Goal: Task Accomplishment & Management: Manage account settings

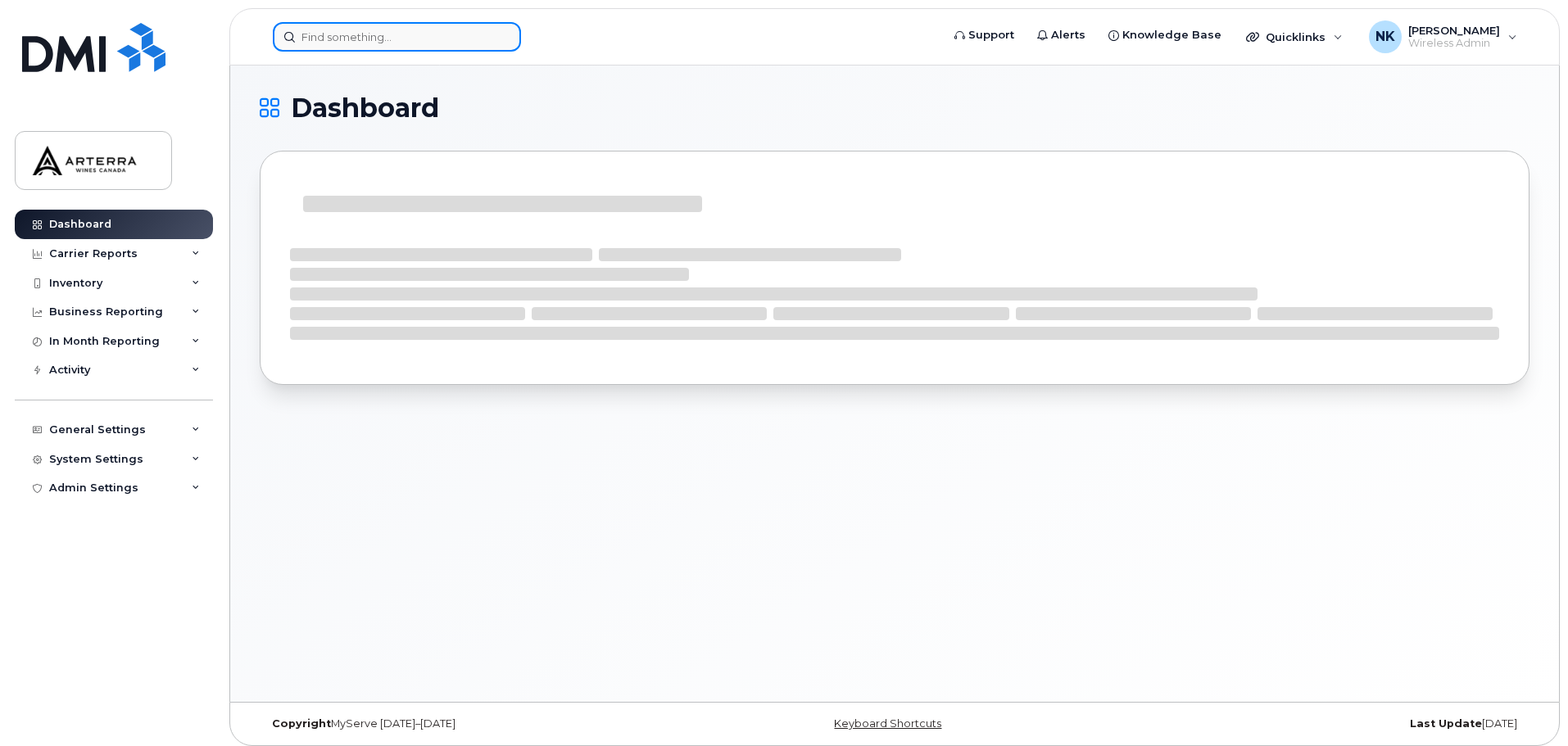
click at [451, 32] on input at bounding box center [397, 37] width 248 height 30
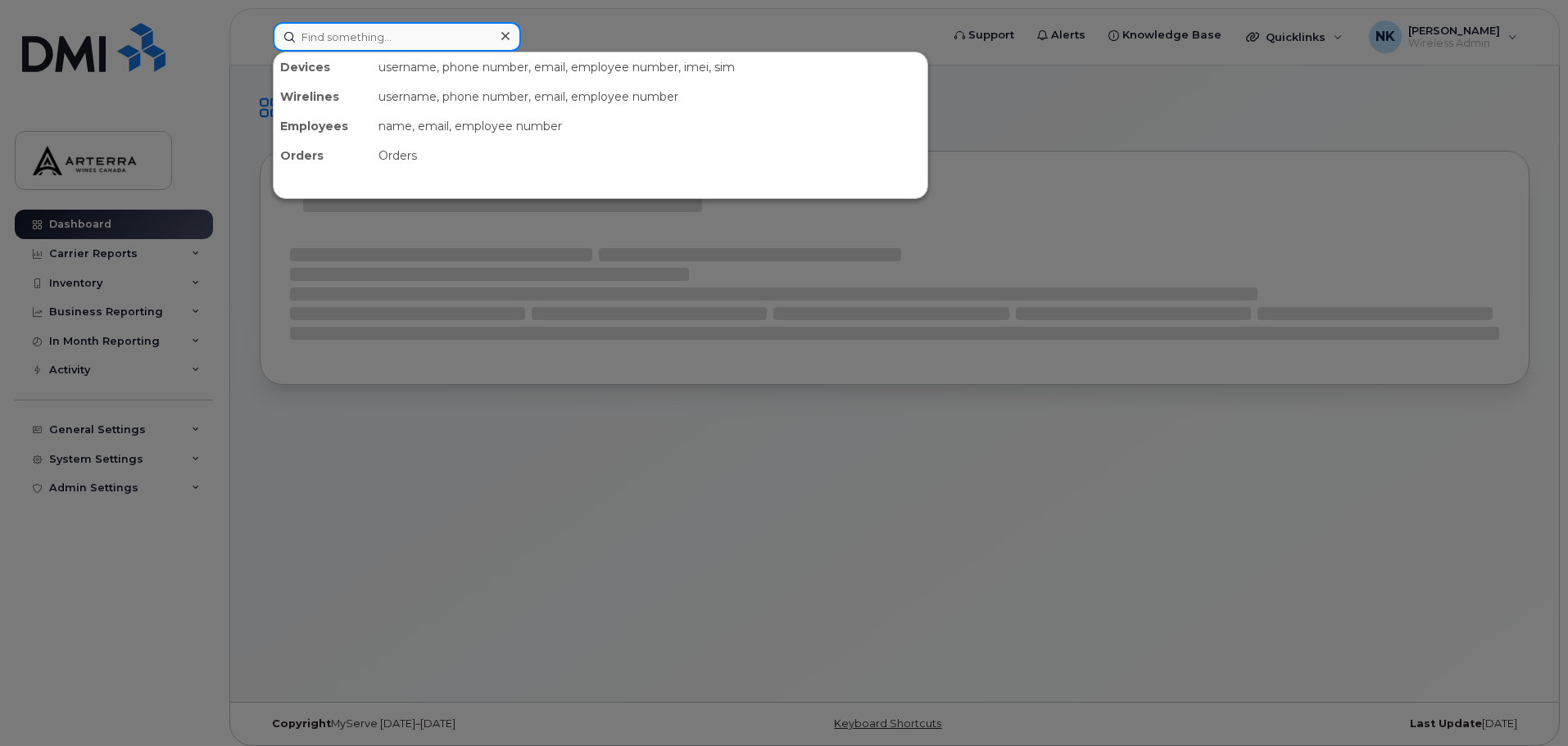
paste input "Melissa Mahecha"
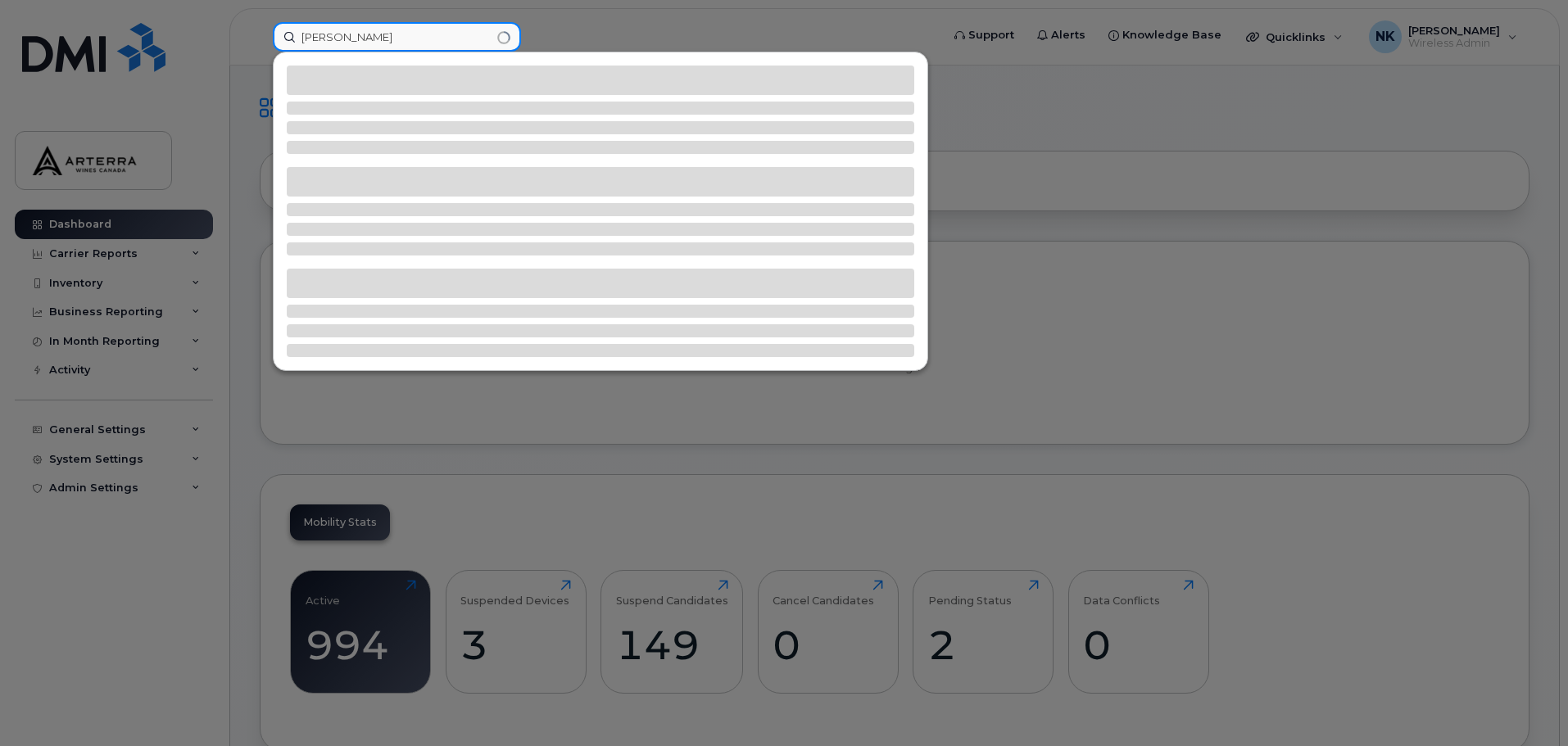
click at [456, 39] on input "Melissa Mahecha" at bounding box center [397, 37] width 248 height 30
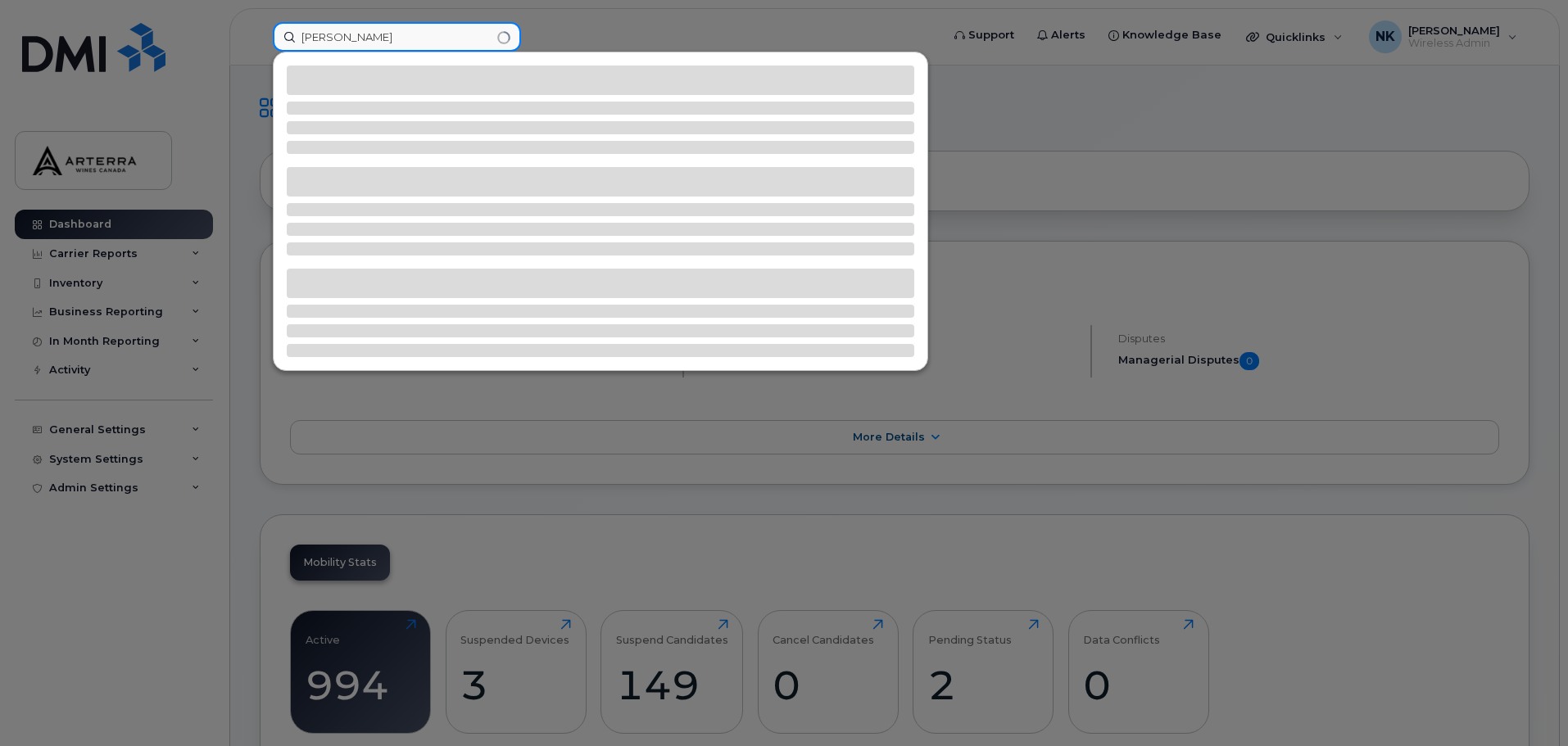
type input "Melissa"
click at [691, 28] on div at bounding box center [784, 373] width 1568 height 746
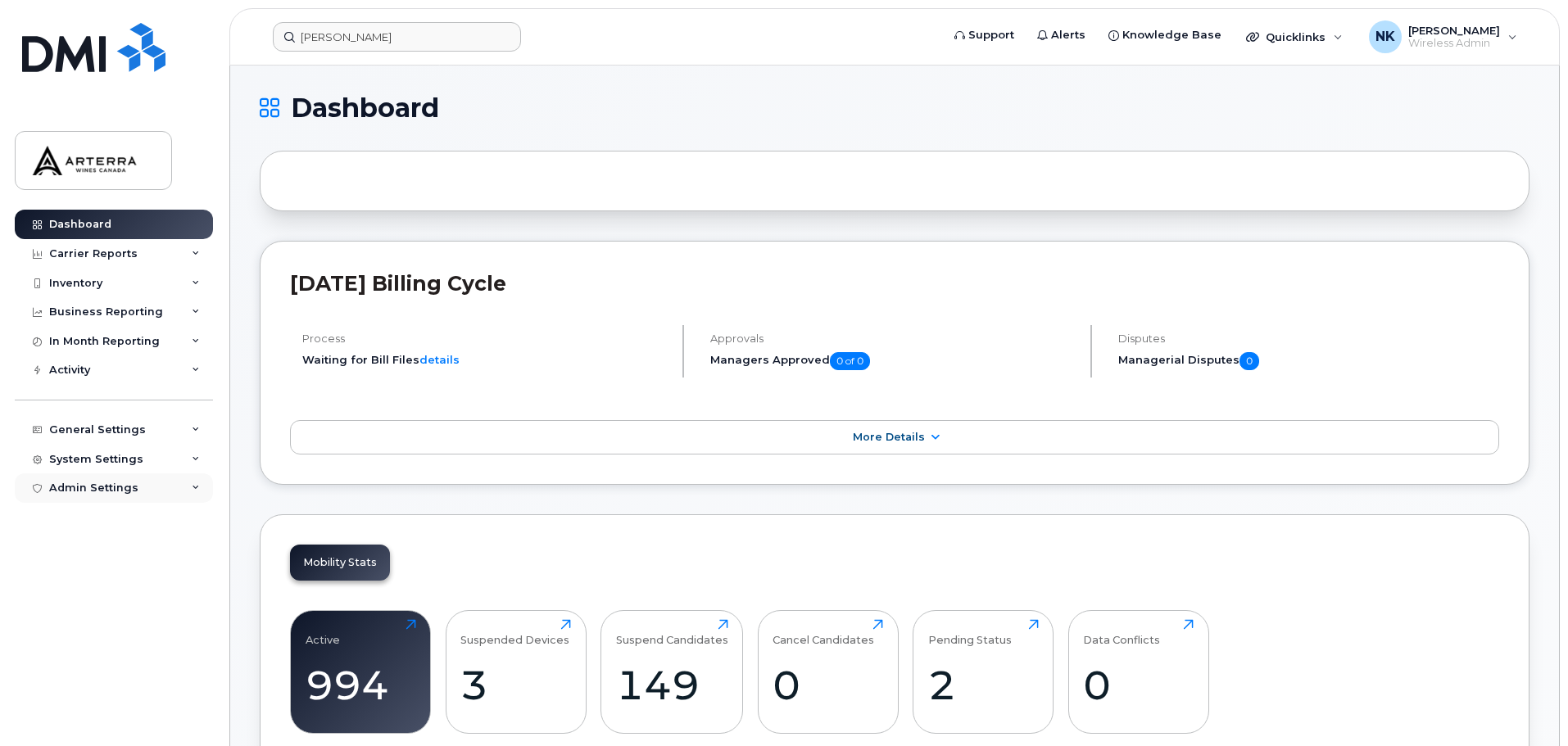
click at [125, 486] on div "Admin Settings" at bounding box center [94, 488] width 89 height 13
click at [100, 523] on div "SSO SAML" at bounding box center [85, 518] width 58 height 15
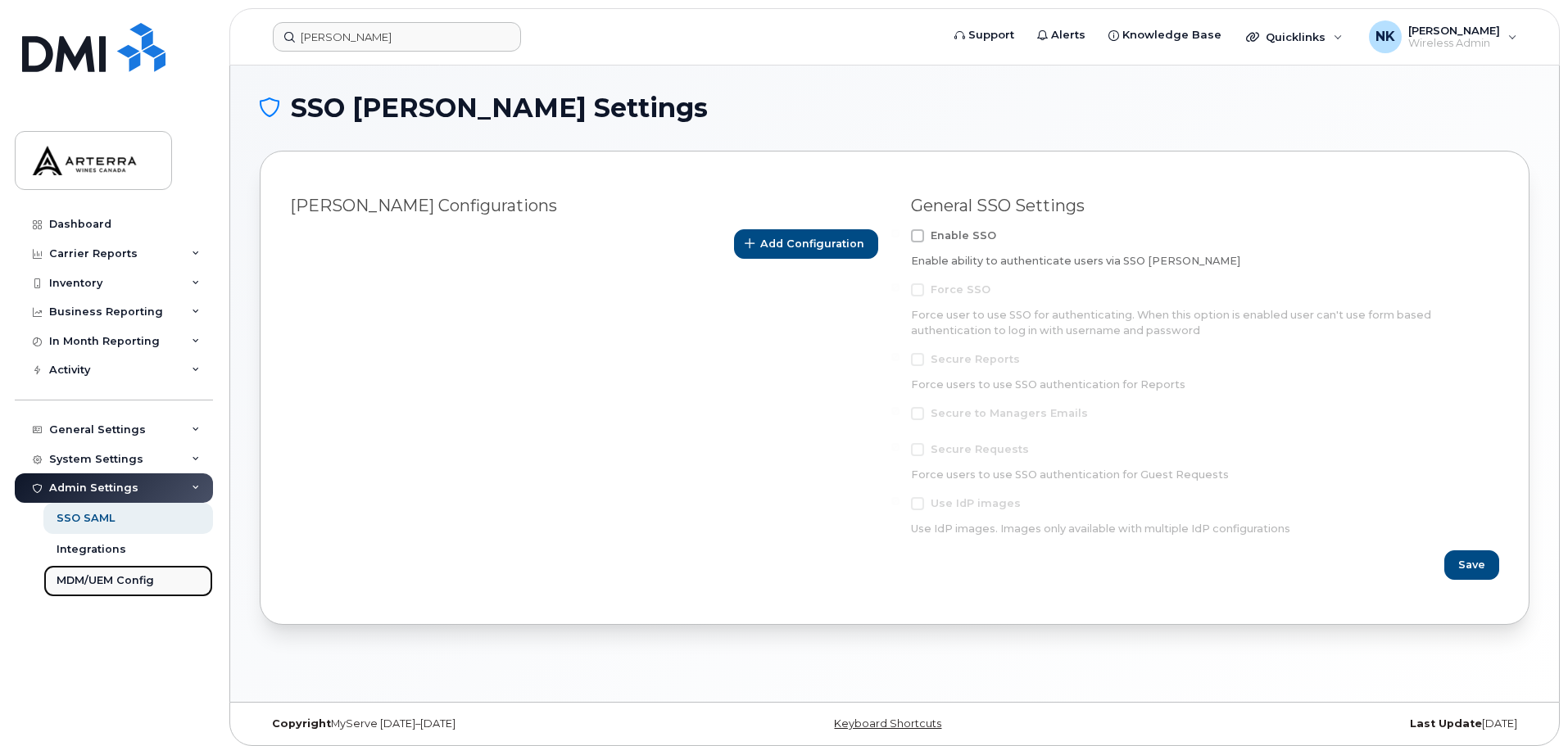
click at [105, 585] on div "MDM/UEM Config" at bounding box center [105, 580] width 97 height 15
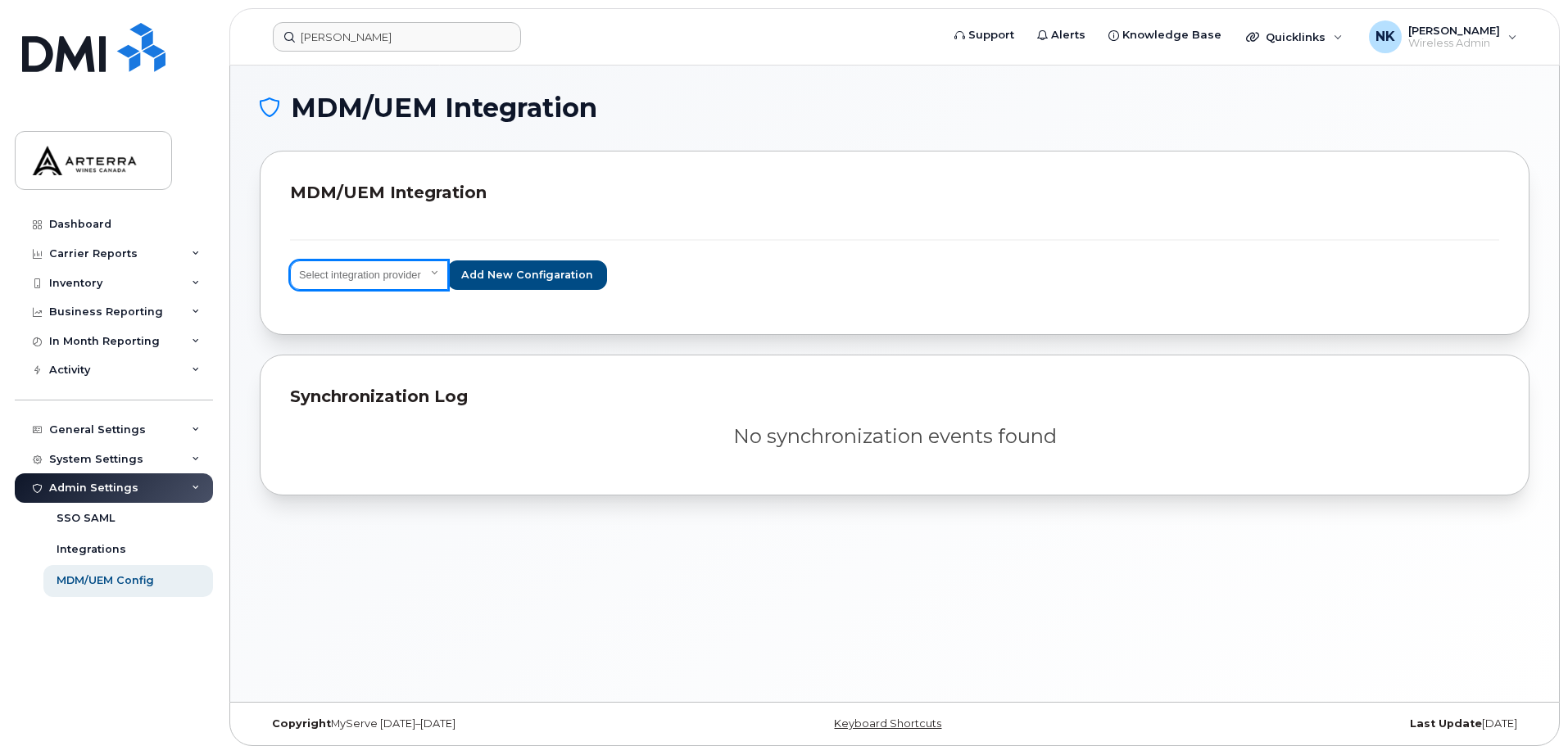
click at [435, 276] on select "Select integration provider IBM MaaS360 VMware AirWatch Microsoft Intune Mirado…" at bounding box center [368, 275] width 158 height 30
select select "ms_intune"
click at [290, 261] on select "Select integration provider IBM MaaS360 VMware AirWatch Microsoft Intune Mirado…" at bounding box center [368, 275] width 158 height 30
click at [436, 278] on select "Select integration provider IBM MaaS360 VMware AirWatch Microsoft Intune Mirado…" at bounding box center [368, 275] width 158 height 30
click at [609, 345] on div "MDM/UEM Integration MDM/UEM Integration Select integration provider IBM MaaS360…" at bounding box center [895, 295] width 1270 height 401
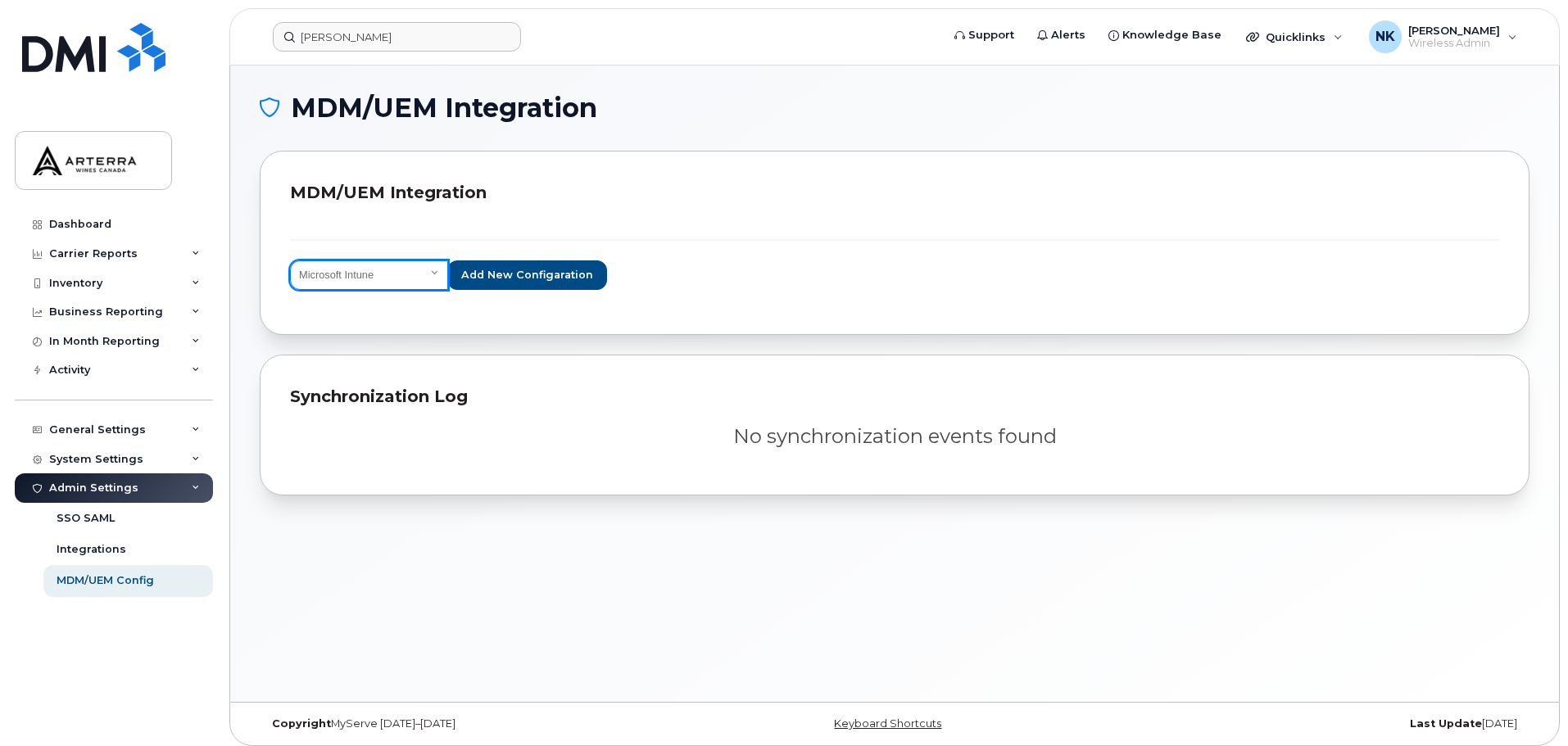
click at [430, 277] on select "Select integration provider IBM MaaS360 VMware AirWatch Microsoft Intune Mirado…" at bounding box center [368, 275] width 158 height 30
click at [136, 463] on div "System Settings" at bounding box center [97, 459] width 94 height 13
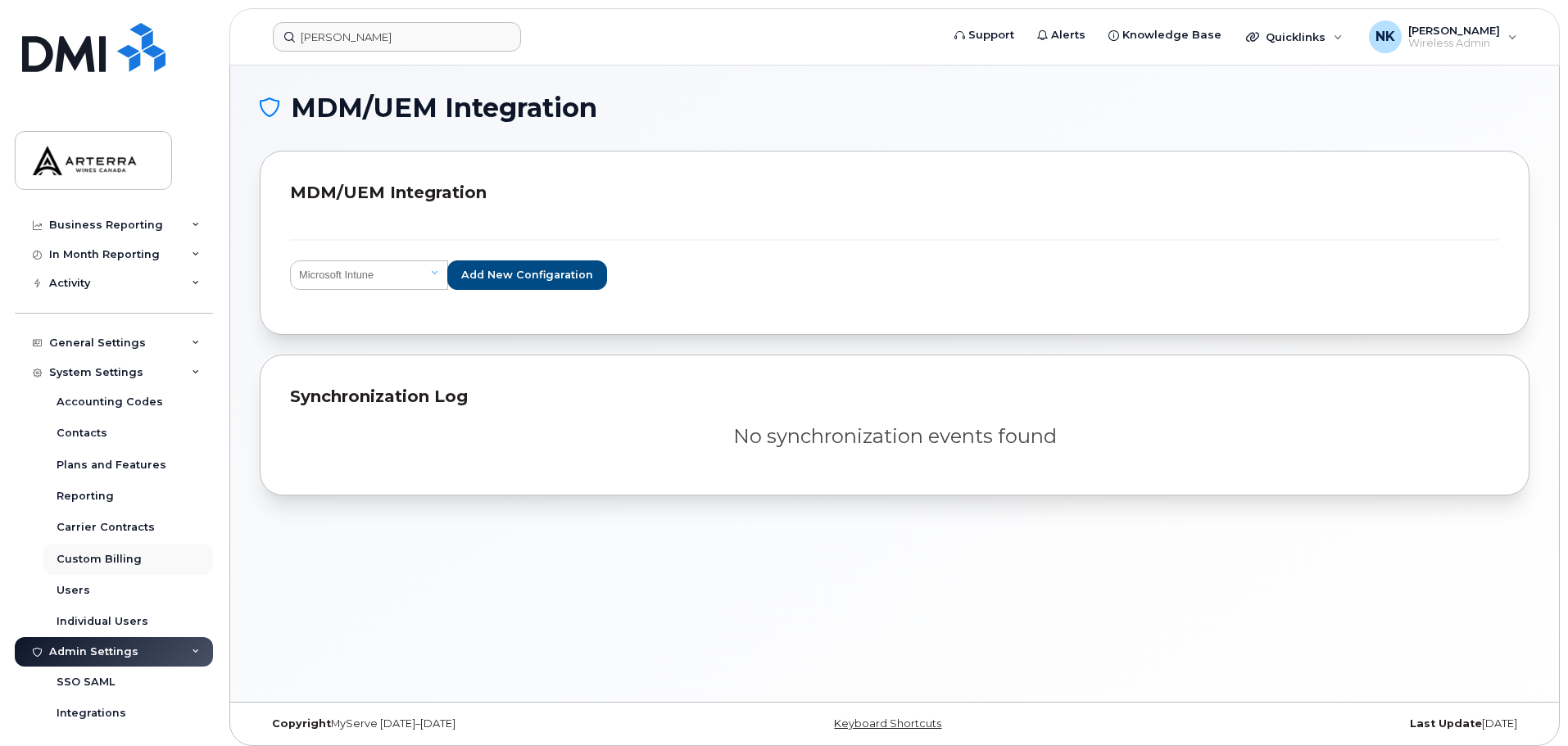
scroll to position [93, 0]
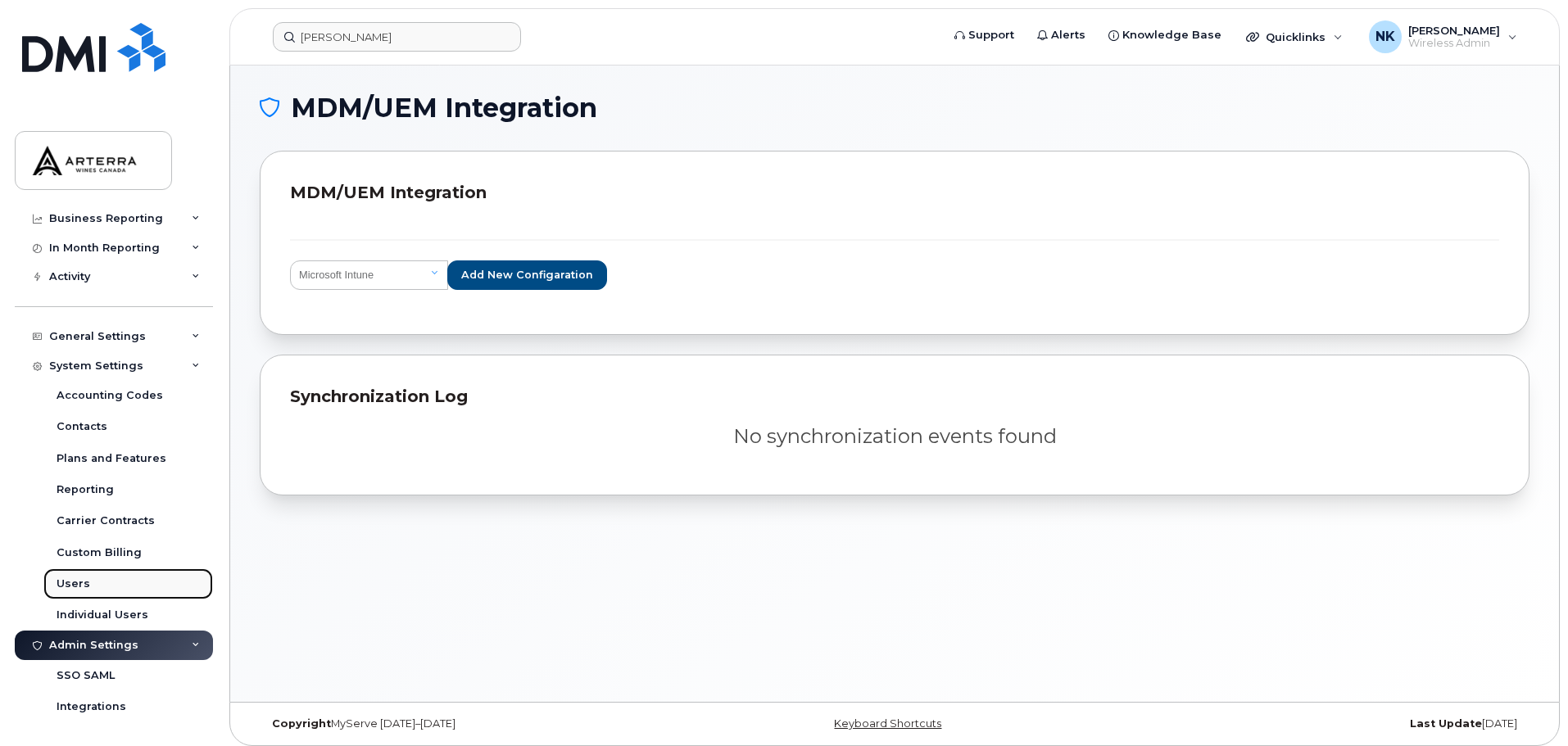
click at [89, 577] on link "Users" at bounding box center [128, 584] width 169 height 31
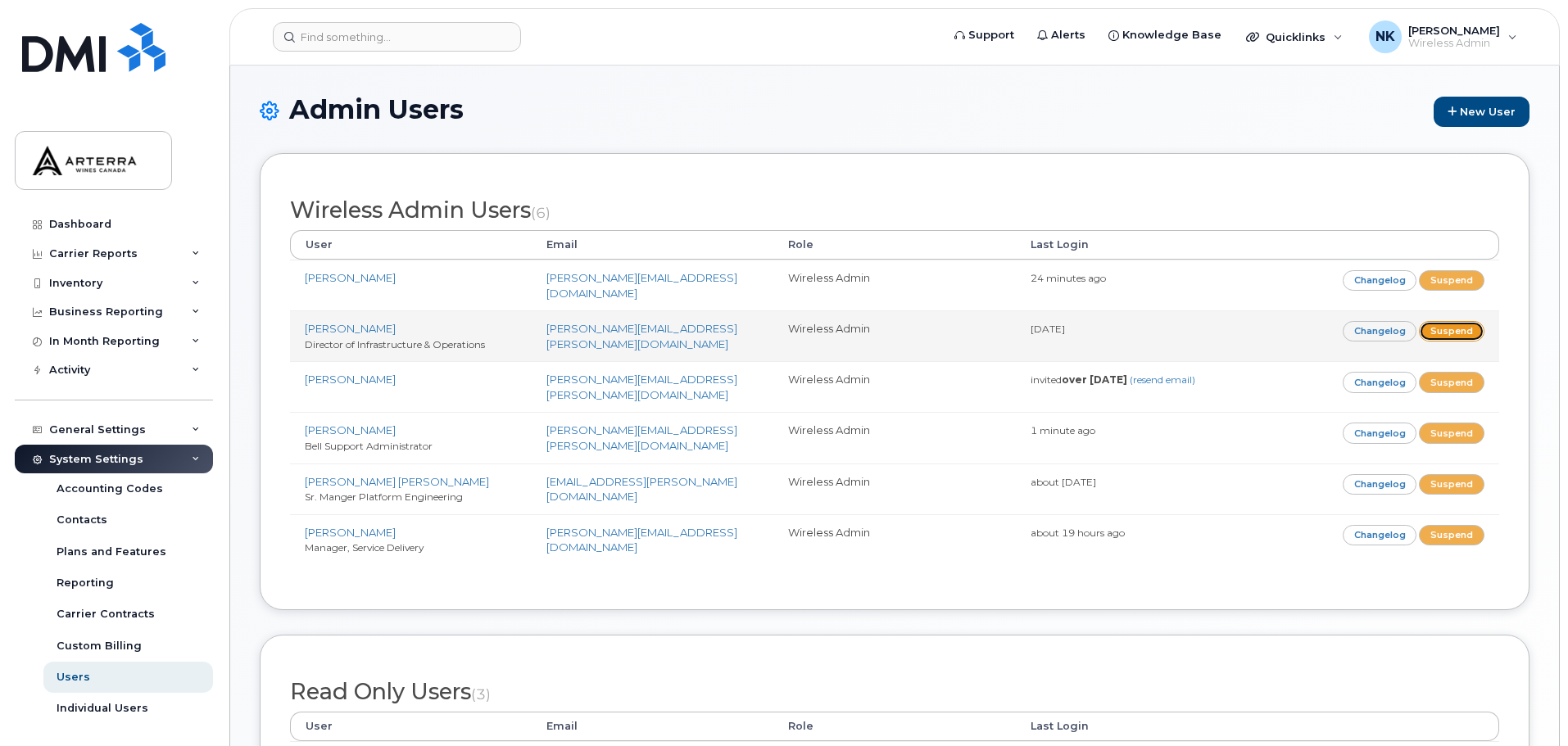
click at [1441, 321] on link "Suspend" at bounding box center [1452, 332] width 66 height 21
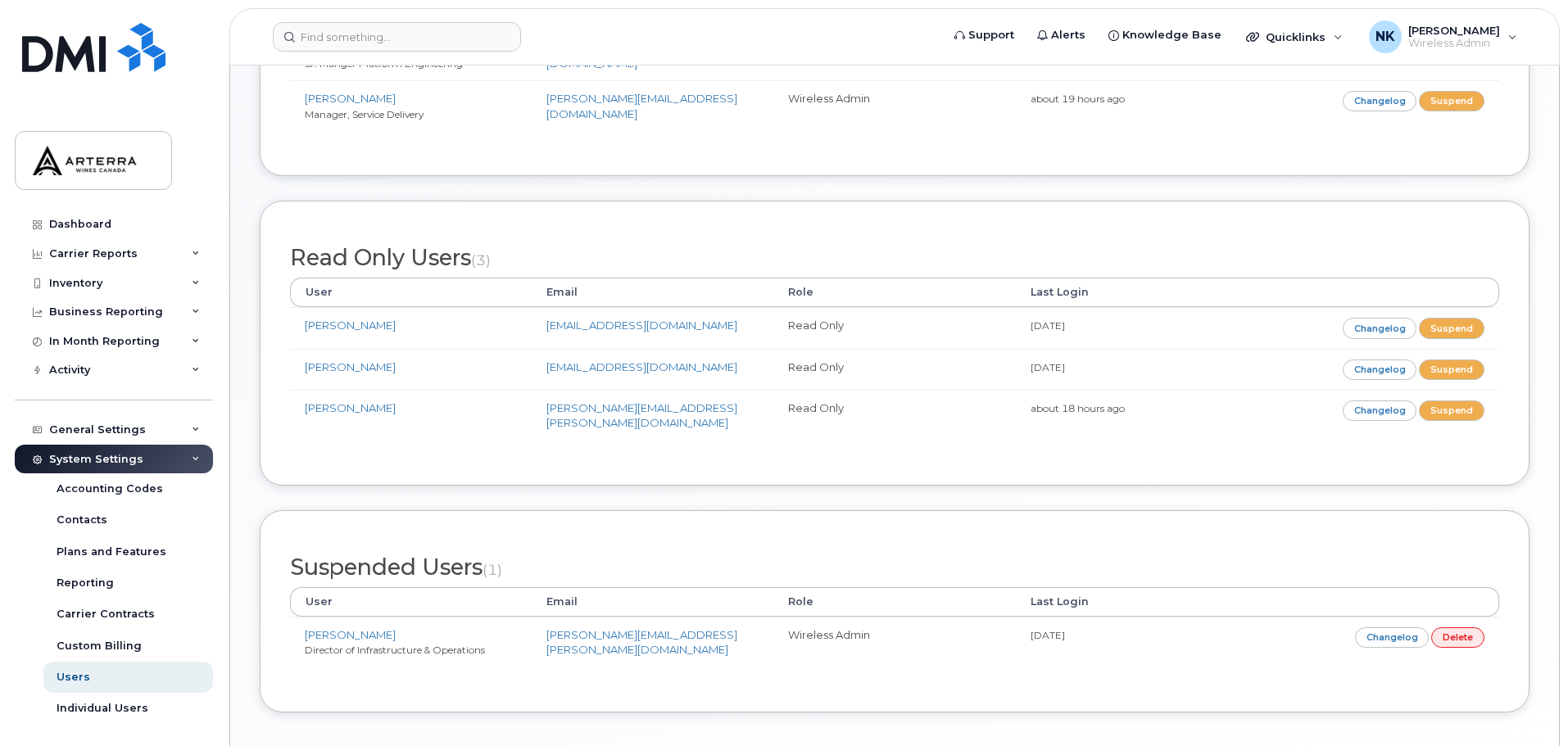
scroll to position [491, 0]
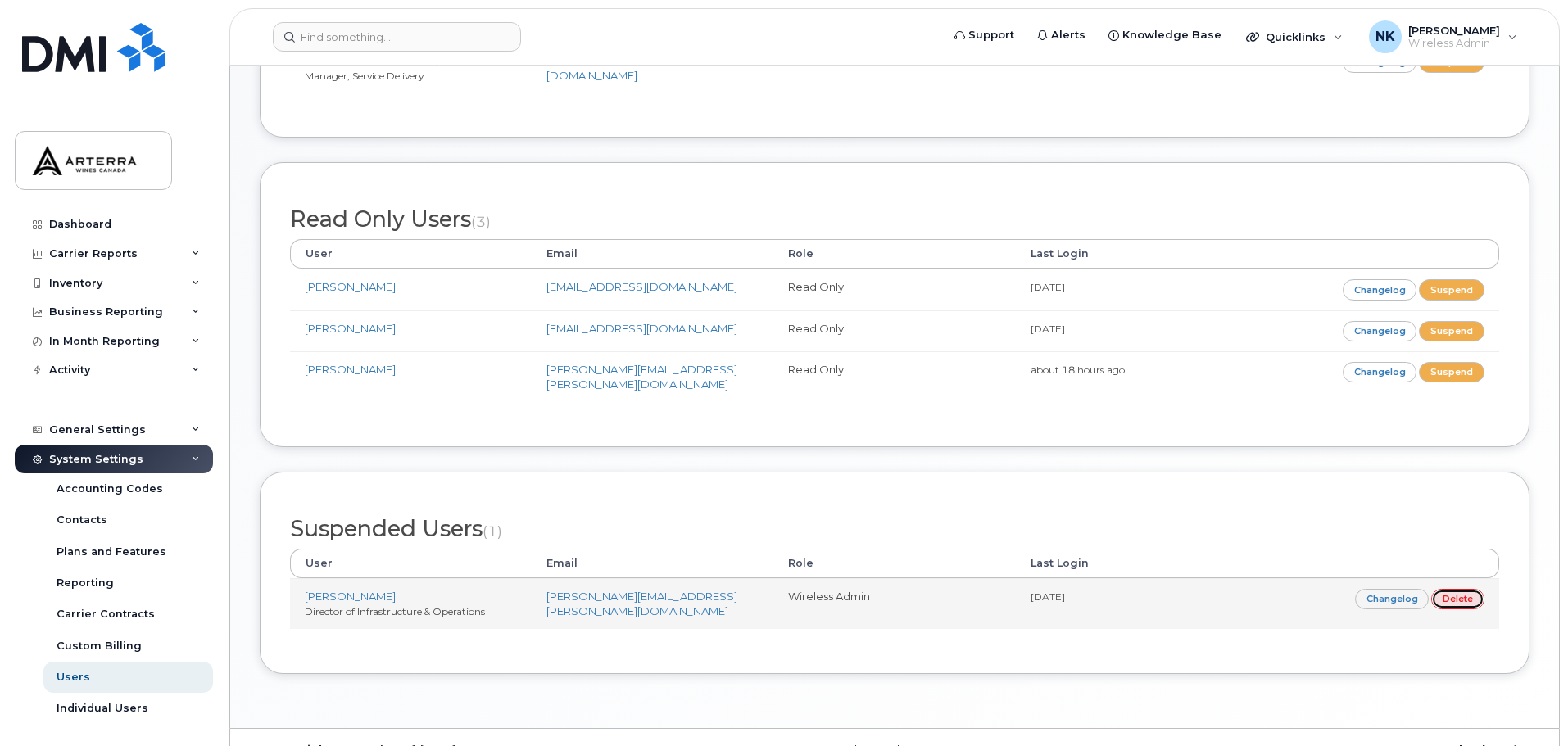
click at [1468, 589] on link "Delete" at bounding box center [1458, 599] width 53 height 21
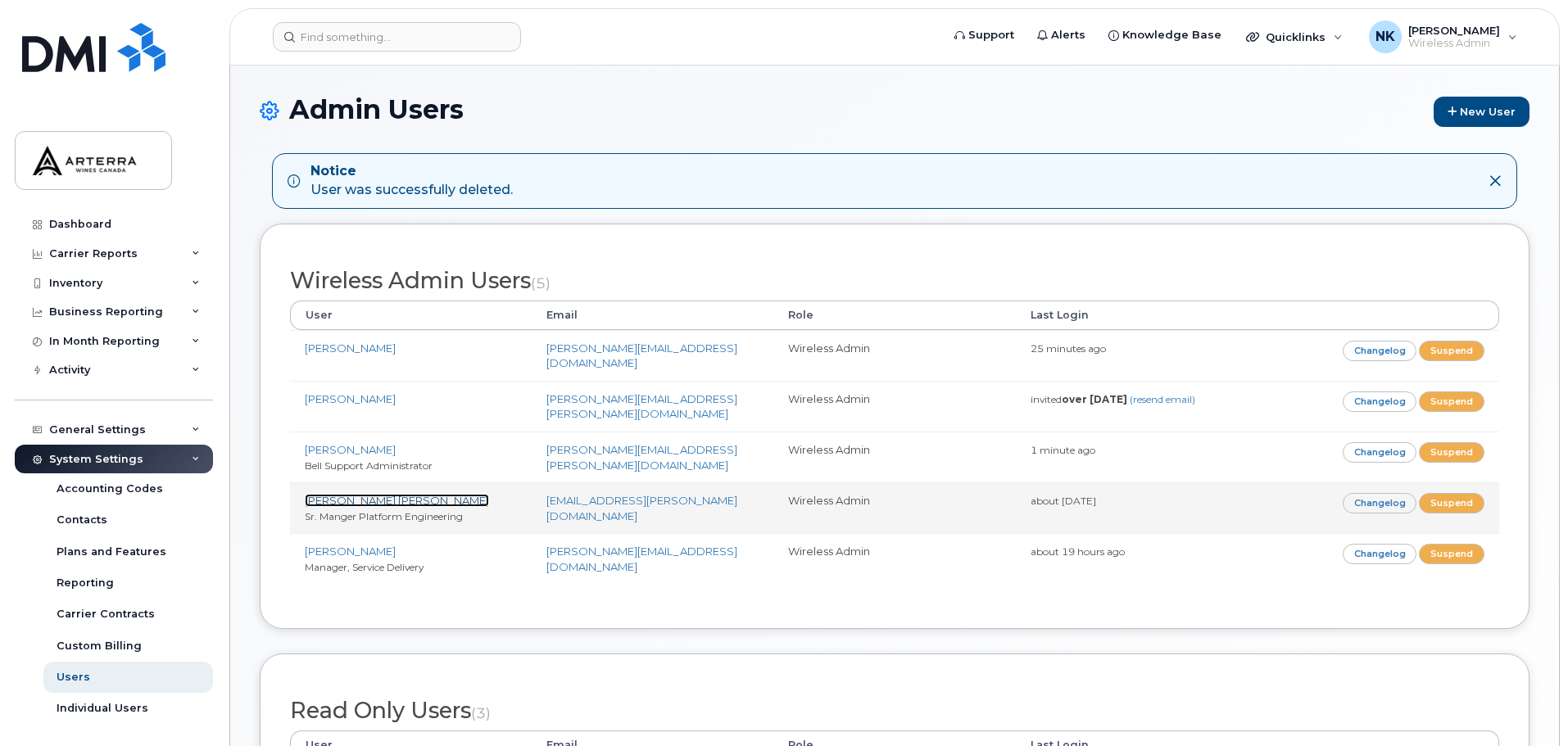
click at [382, 494] on link "[PERSON_NAME] [PERSON_NAME]" at bounding box center [398, 500] width 185 height 13
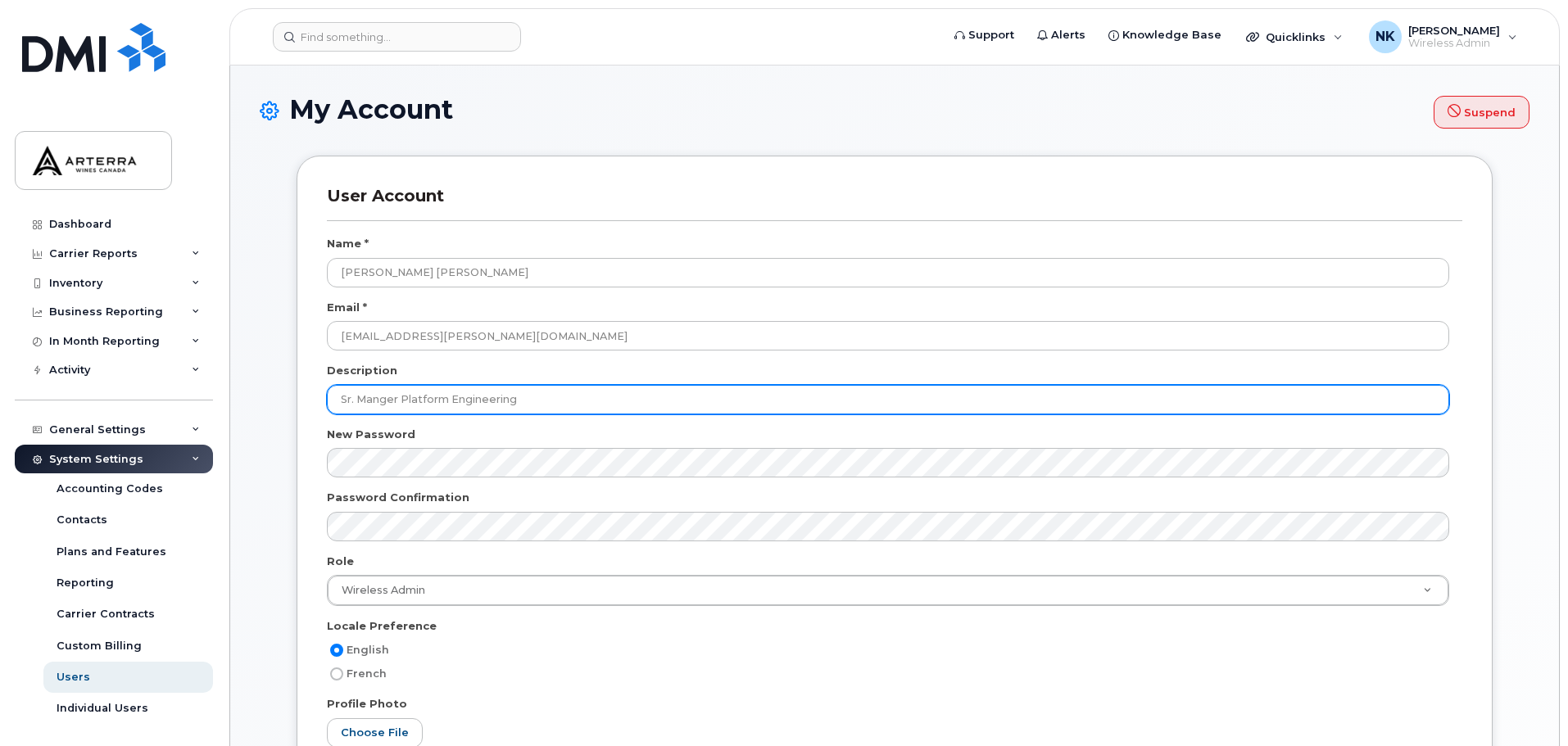
drag, startPoint x: 573, startPoint y: 399, endPoint x: 254, endPoint y: 405, distance: 319.1
click at [254, 405] on div "My Account Suspend User Account Name * Gregoire Laverdiere Email * gregoire.lav…" at bounding box center [894, 716] width 1329 height 1301
paste input "Director, Infrastructure & Operations"
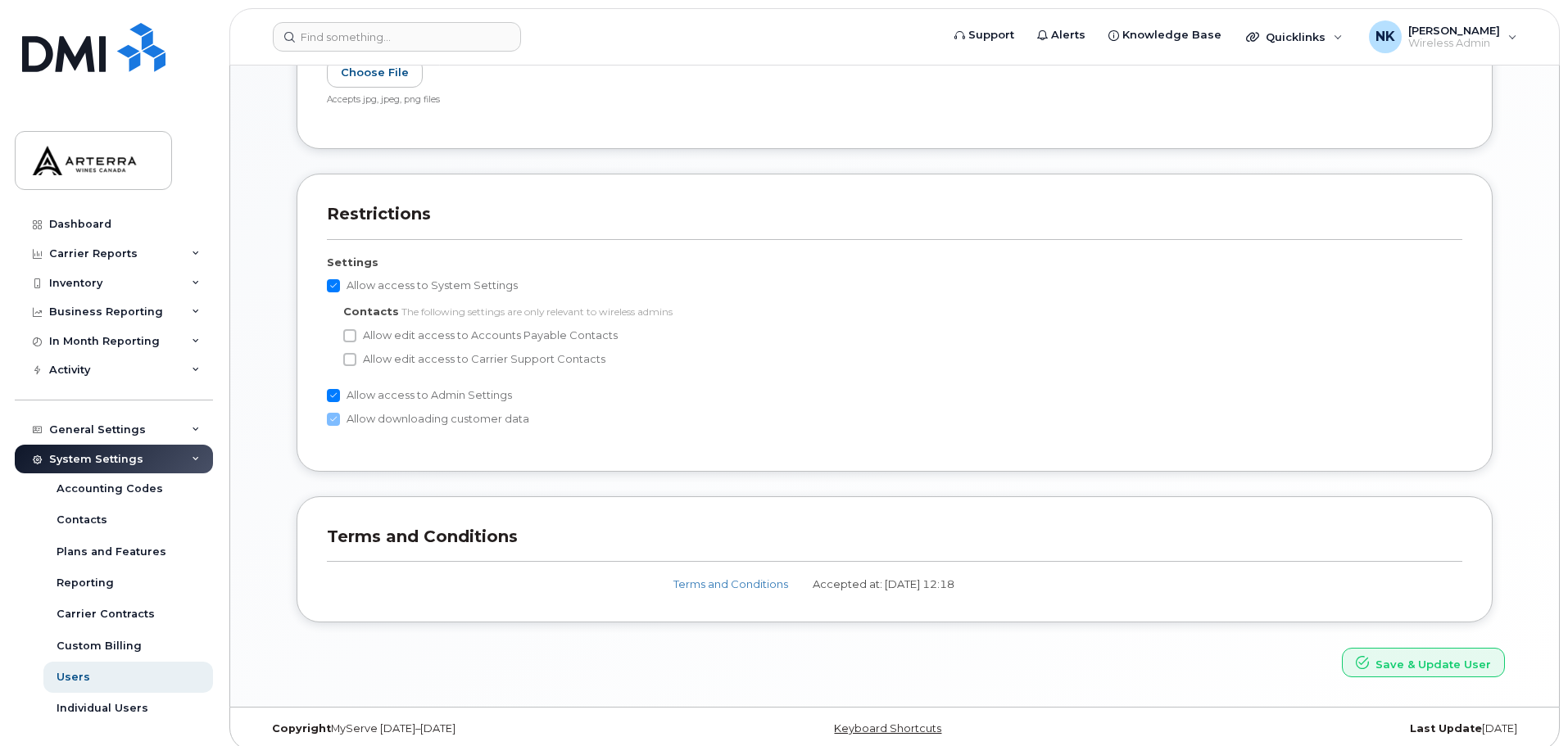
scroll to position [673, 0]
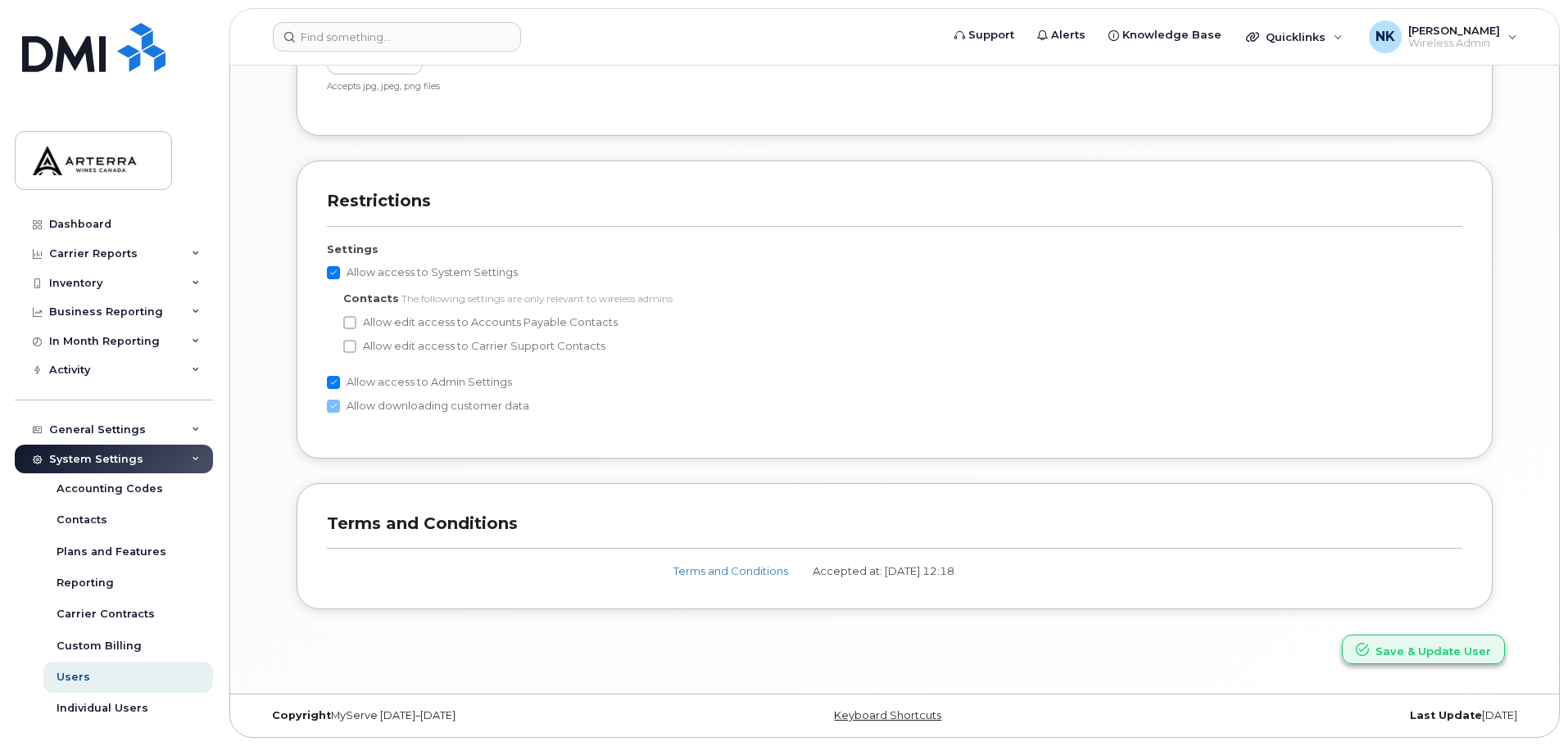
type input "Director, Infrastructure & Operations"
click at [1420, 647] on button "Save & Update User" at bounding box center [1424, 649] width 163 height 30
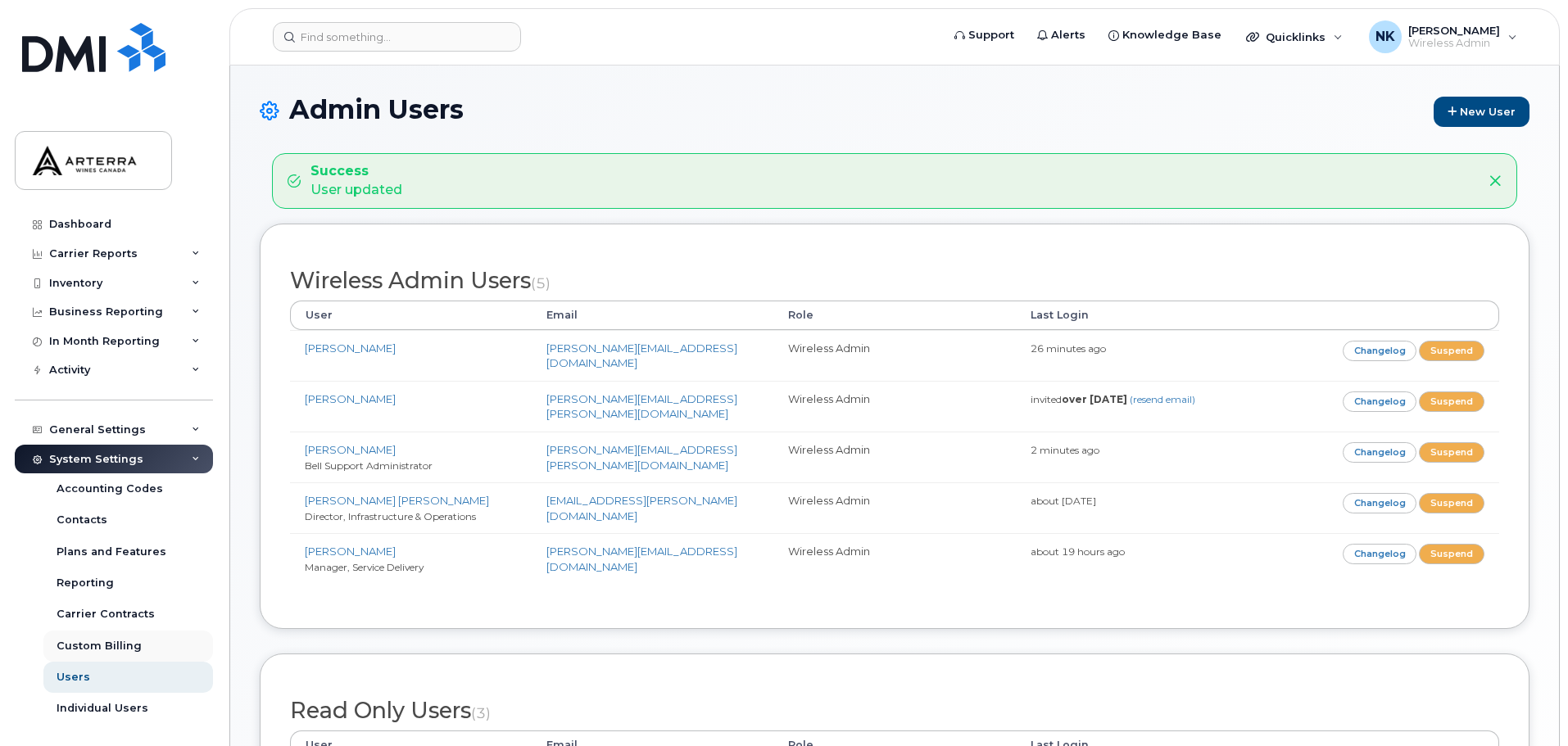
scroll to position [32, 0]
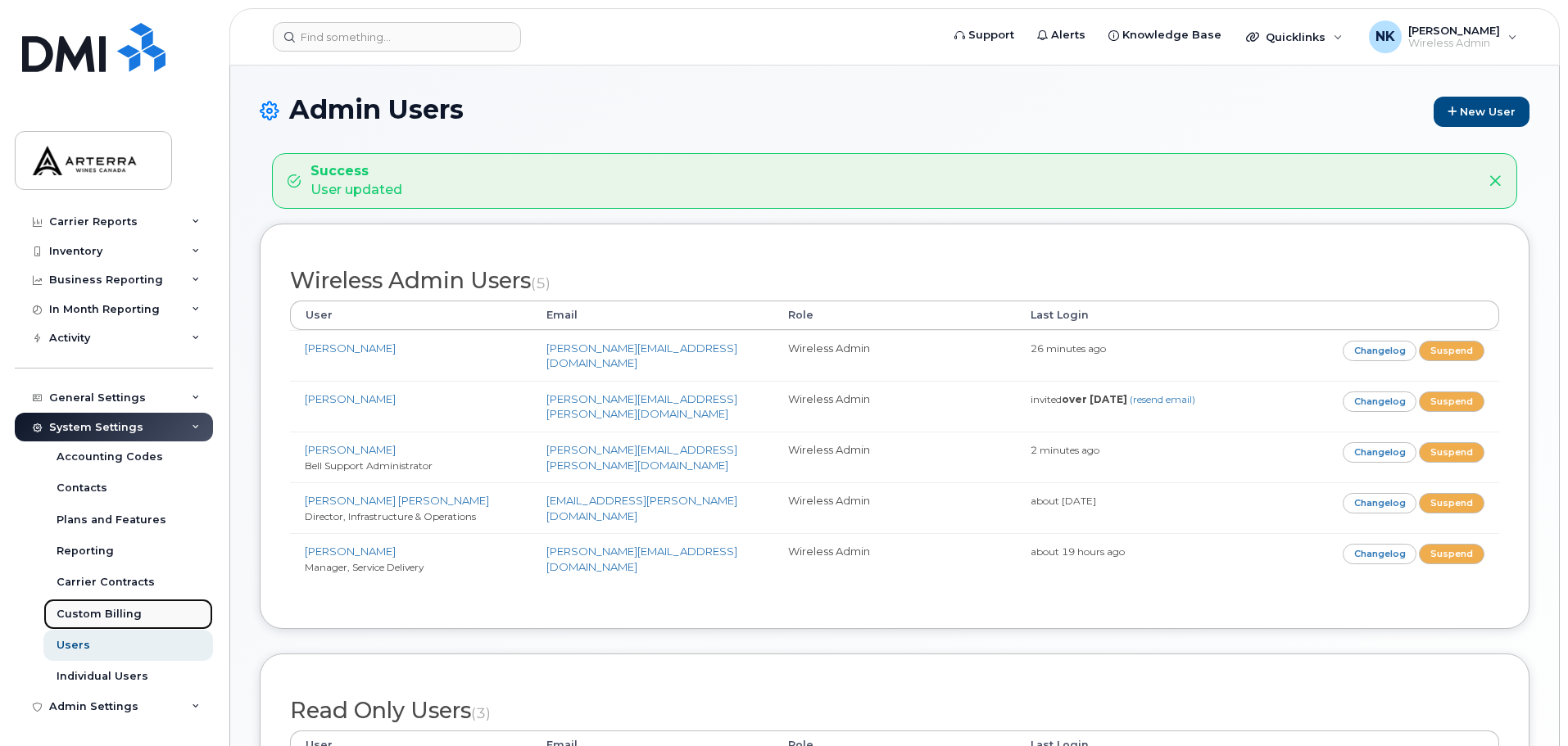
click at [121, 620] on div "Custom Billing" at bounding box center [99, 614] width 85 height 15
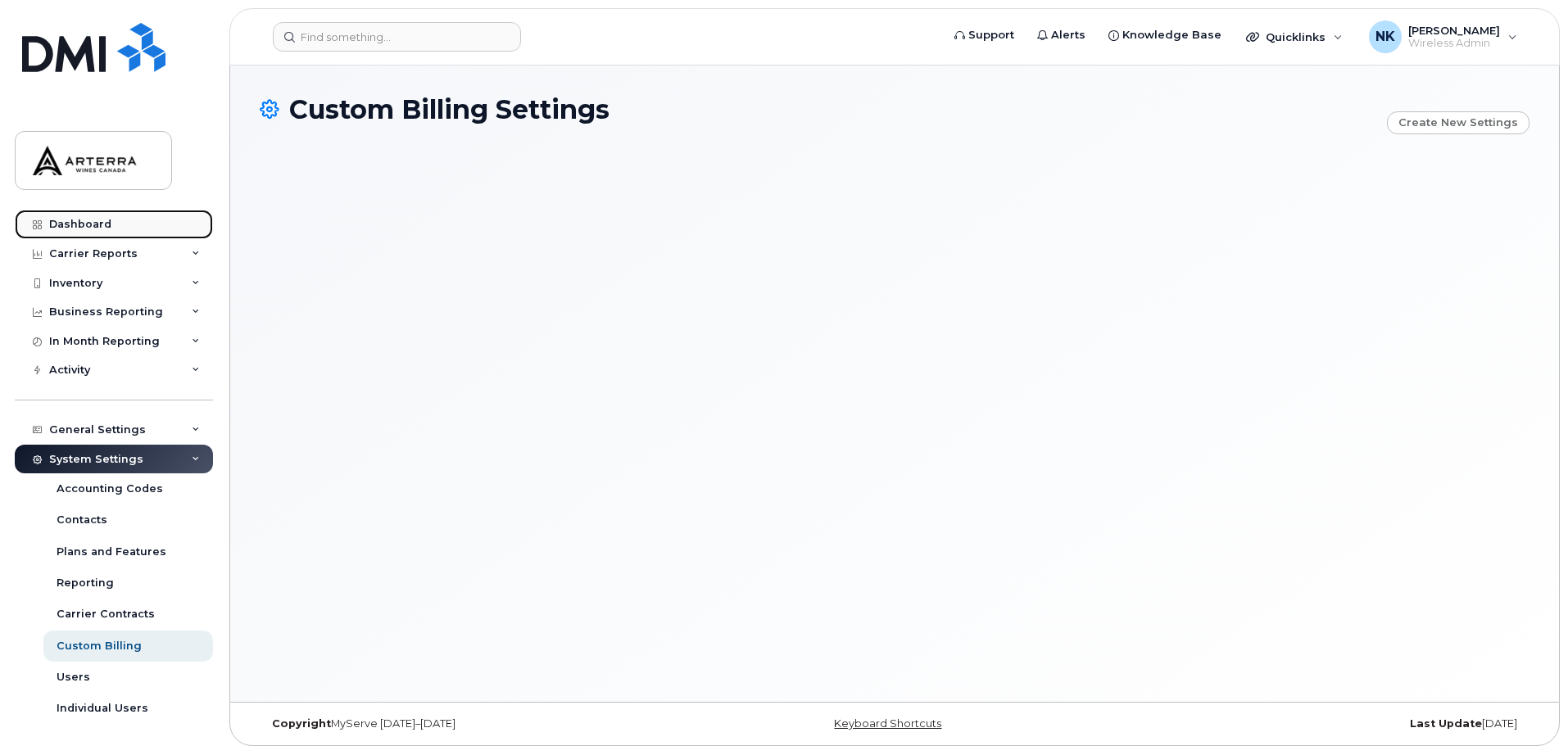
click at [86, 223] on div "Dashboard" at bounding box center [80, 224] width 62 height 13
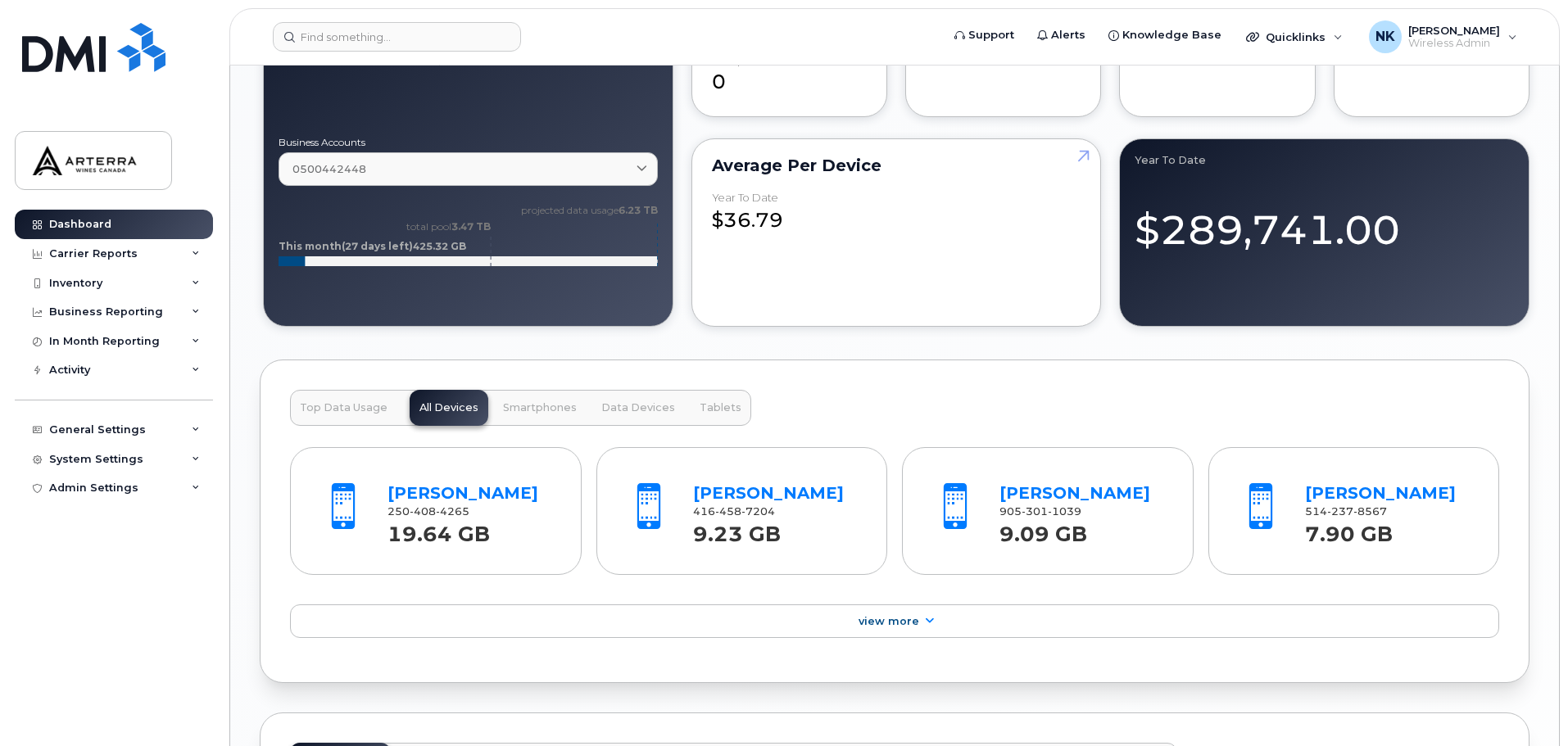
scroll to position [1392, 0]
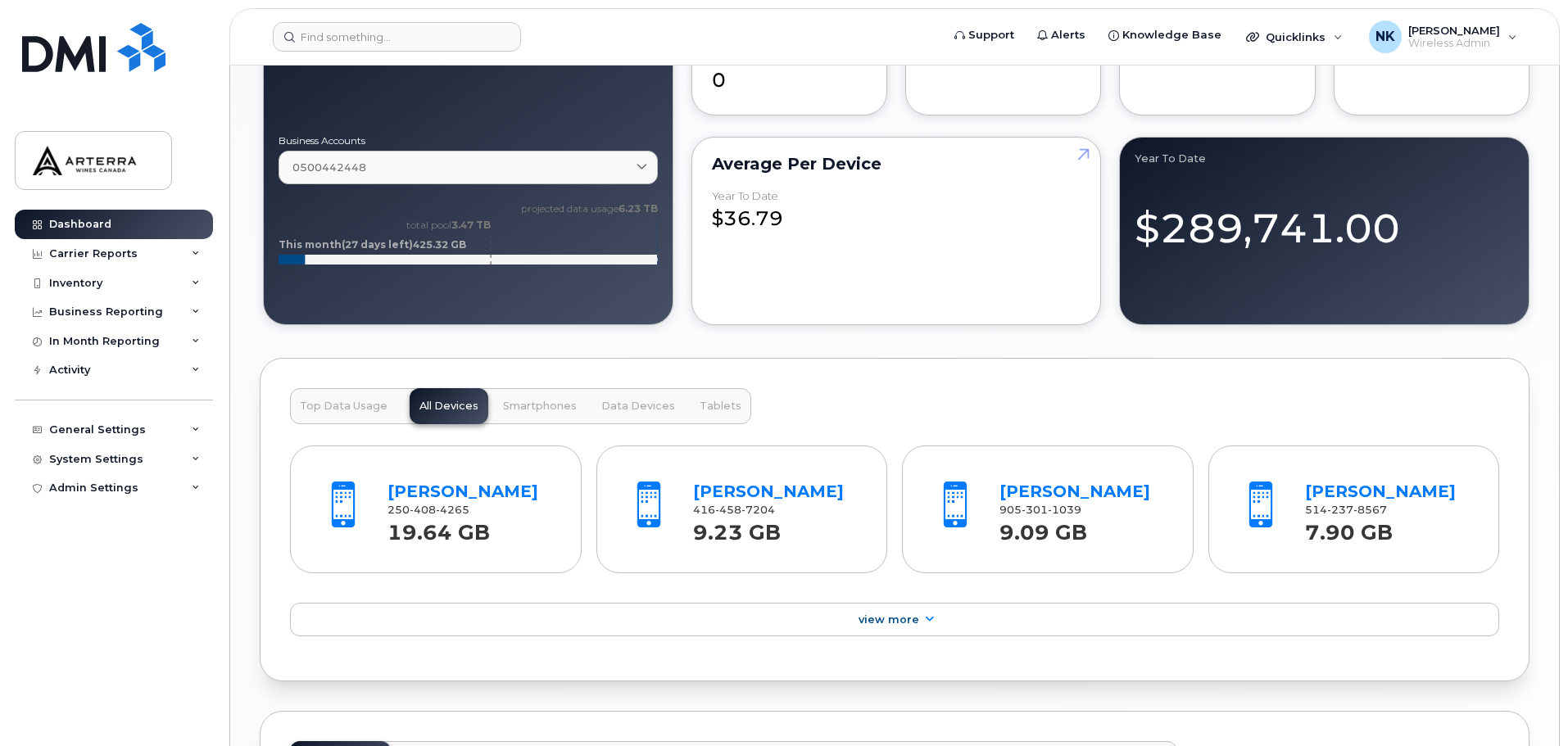
click at [353, 404] on span "Top Data Usage" at bounding box center [344, 406] width 88 height 13
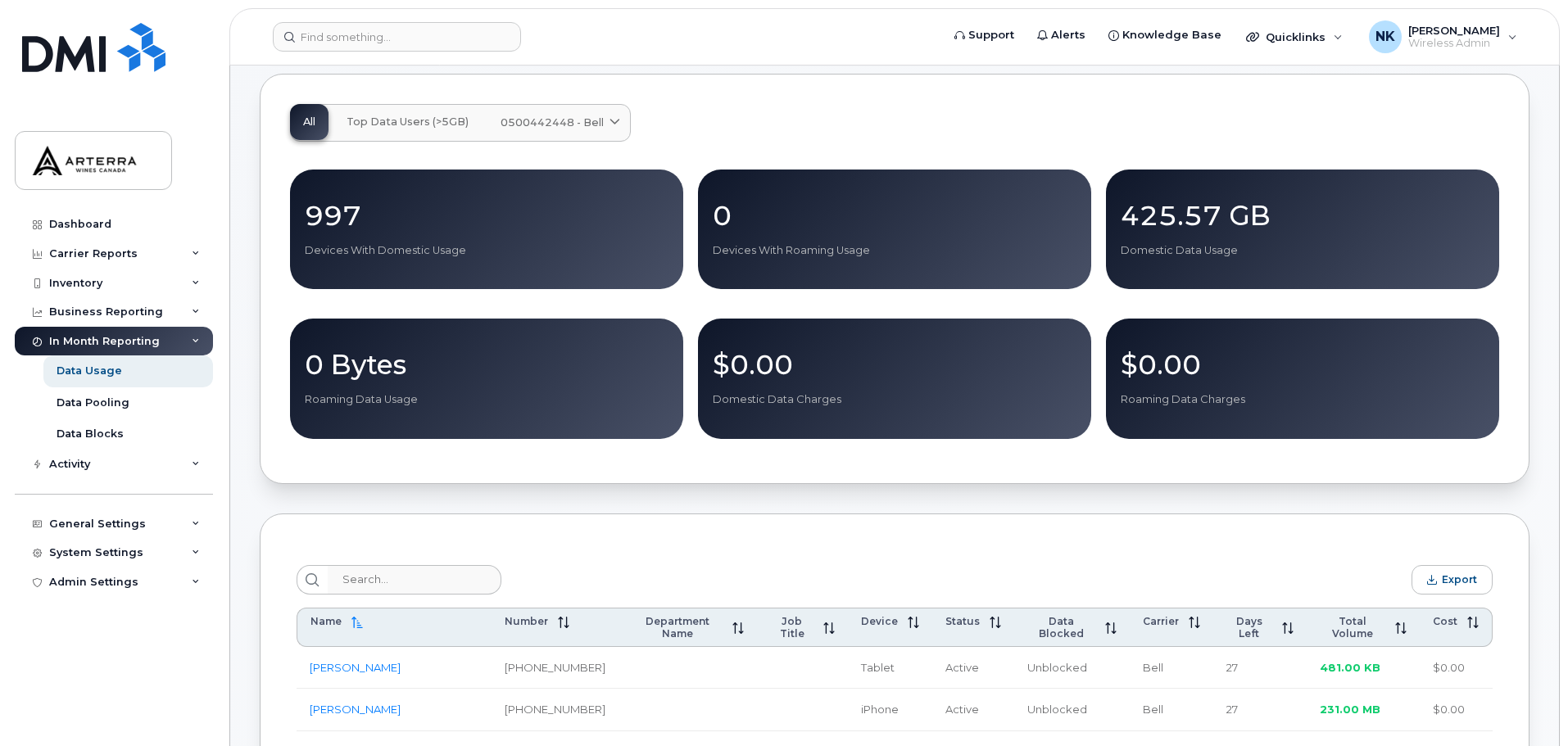
scroll to position [164, 0]
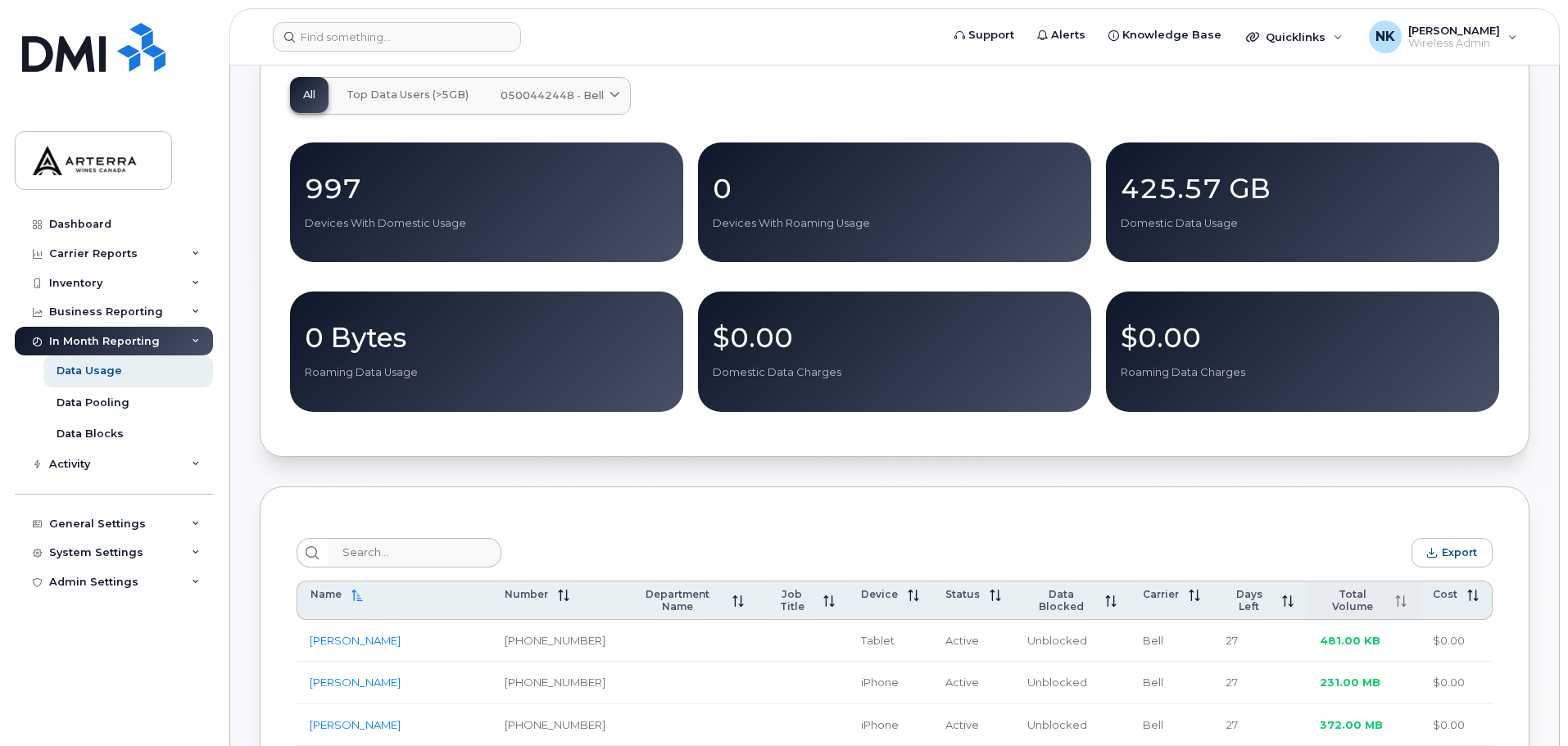
click at [1368, 596] on span "Total Volume" at bounding box center [1353, 600] width 66 height 25
click at [1338, 601] on span "Total Volume" at bounding box center [1356, 600] width 59 height 25
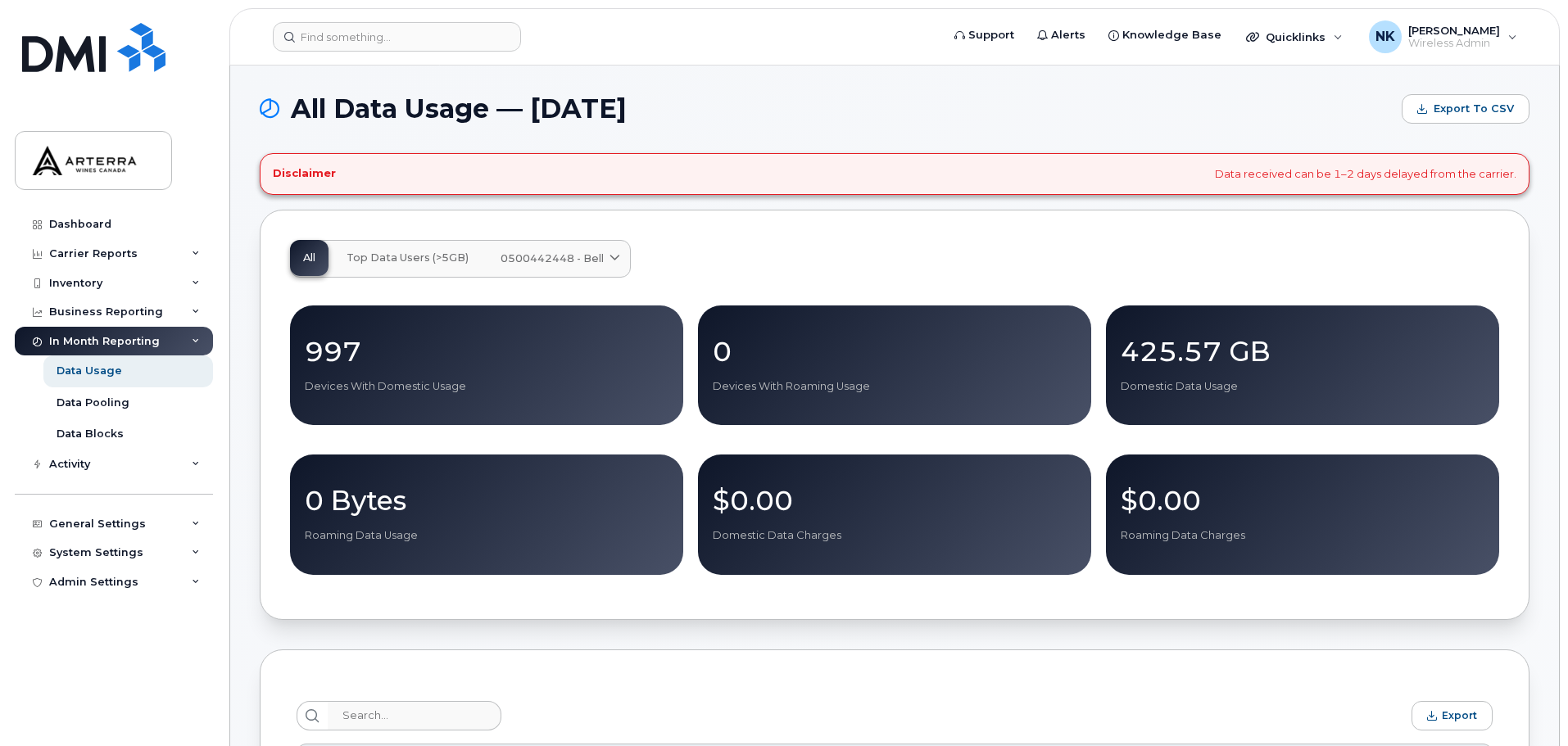
scroll to position [0, 0]
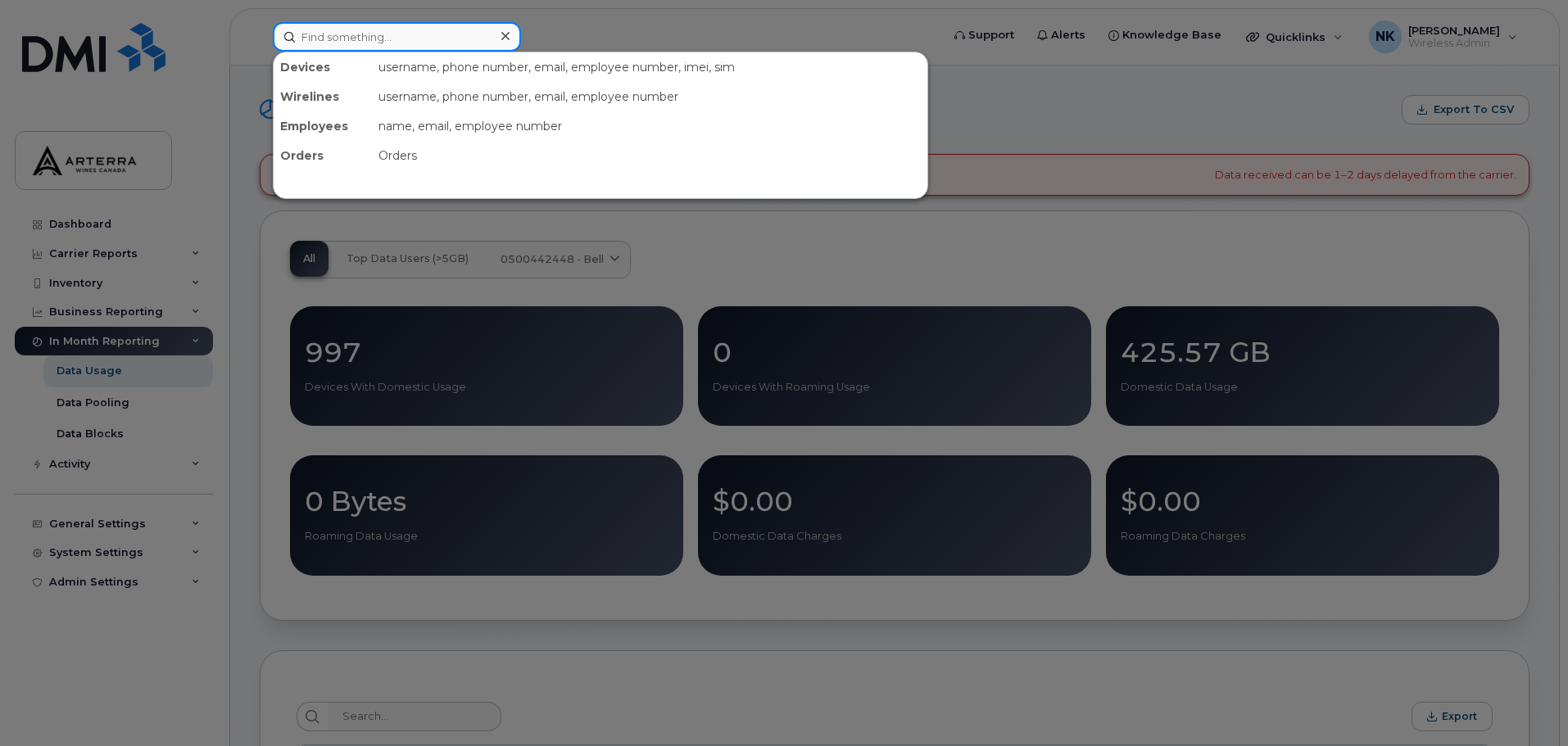
click at [372, 41] on input at bounding box center [397, 37] width 248 height 30
paste input "Director, Infrastructure & Operations"
type input "Director, Infrastructure & Operations"
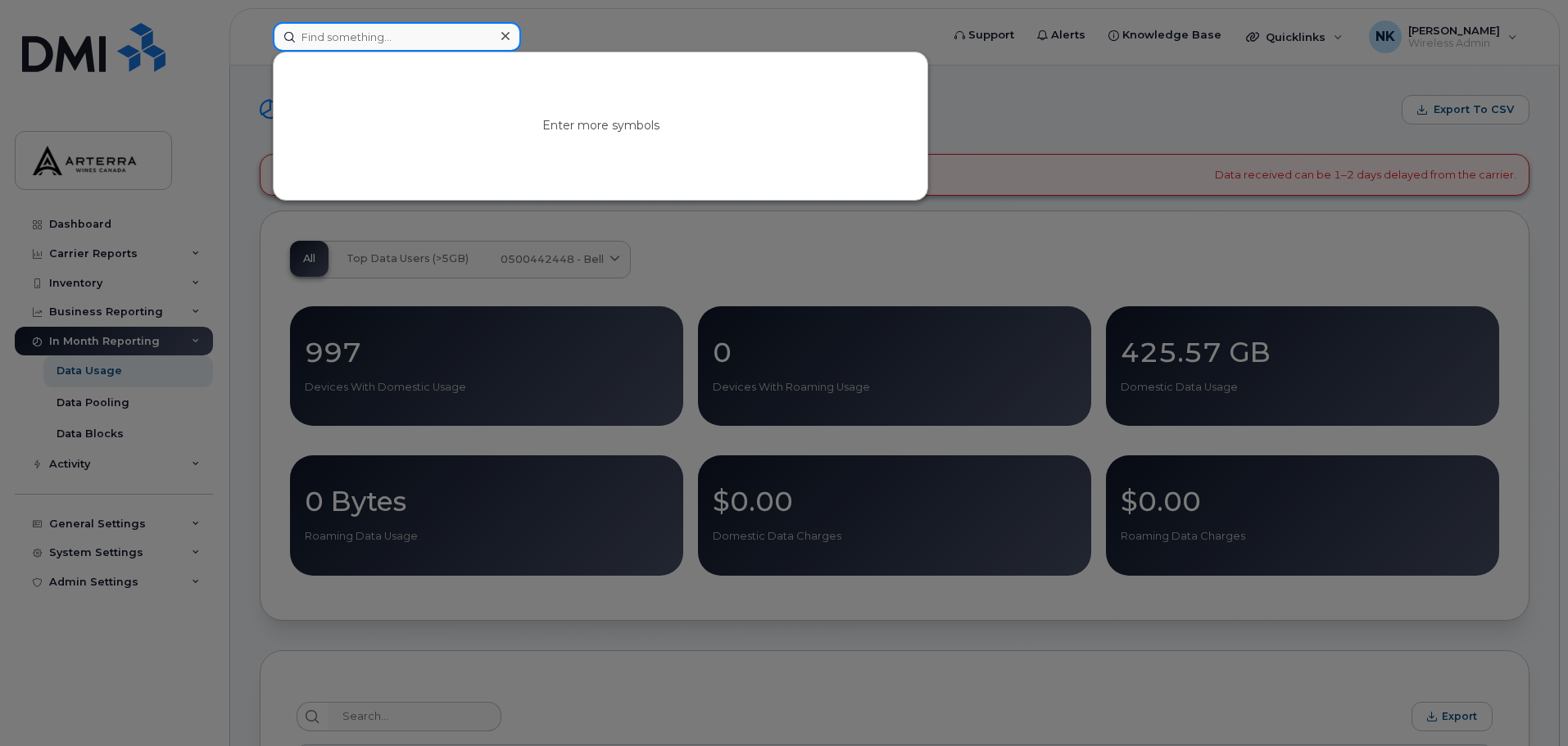
click at [372, 41] on input at bounding box center [397, 37] width 248 height 30
click at [410, 45] on input at bounding box center [397, 37] width 248 height 30
type input "Melissa M"
